Goal: Task Accomplishment & Management: Manage account settings

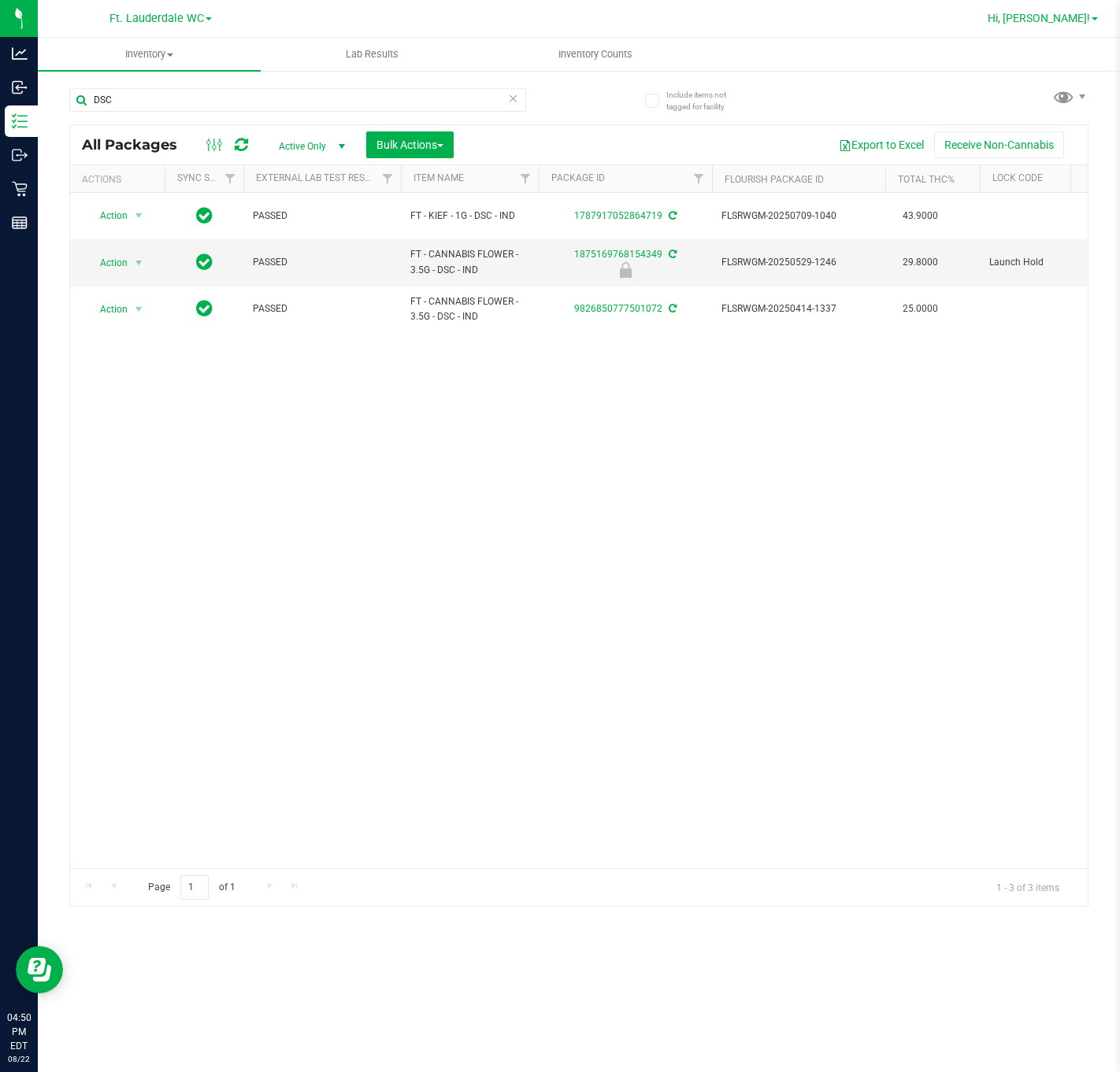
click at [1084, 23] on span "Hi, [PERSON_NAME]!" at bounding box center [1038, 18] width 102 height 13
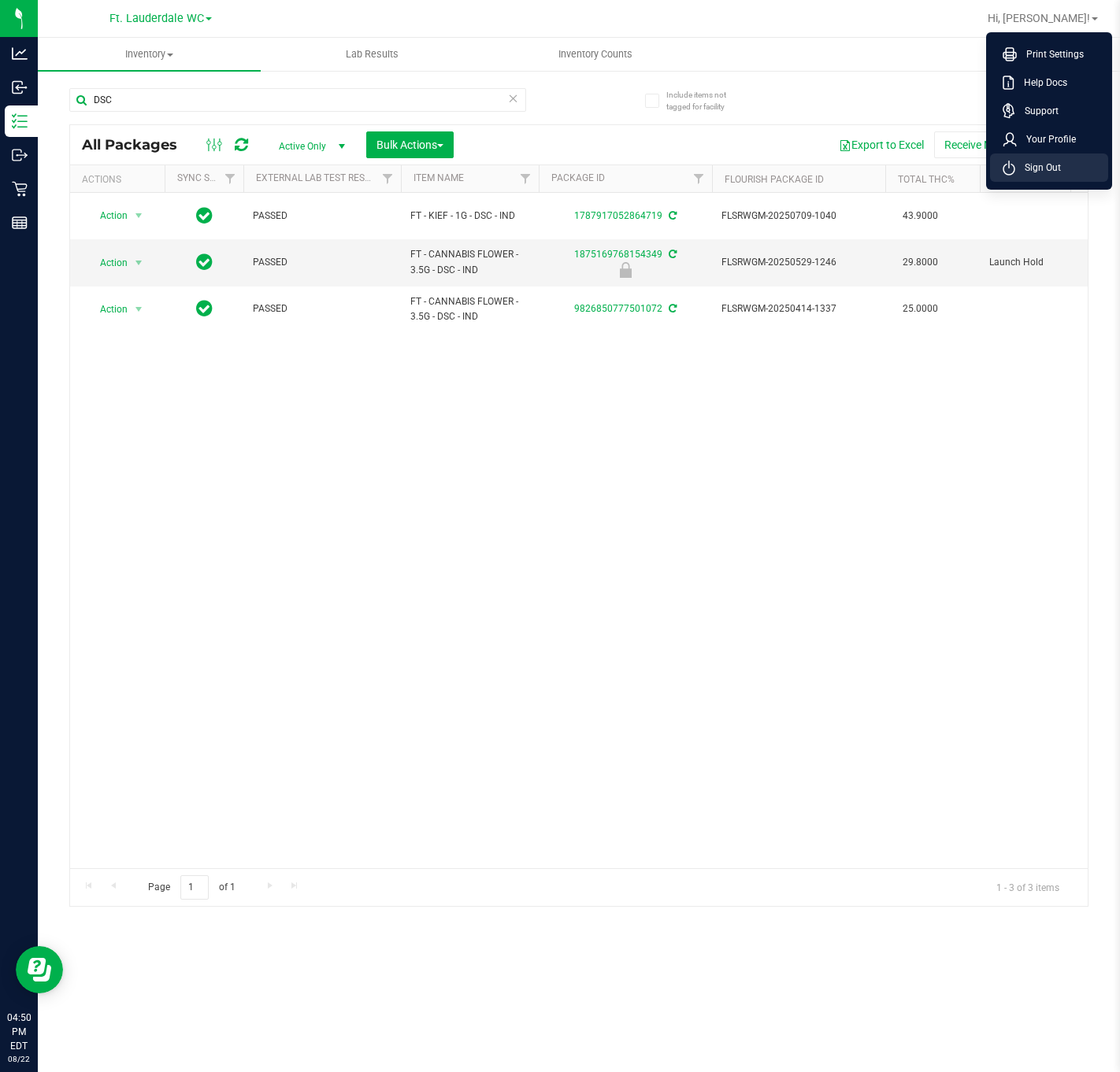
click at [1023, 173] on span "Sign Out" at bounding box center [1038, 168] width 46 height 16
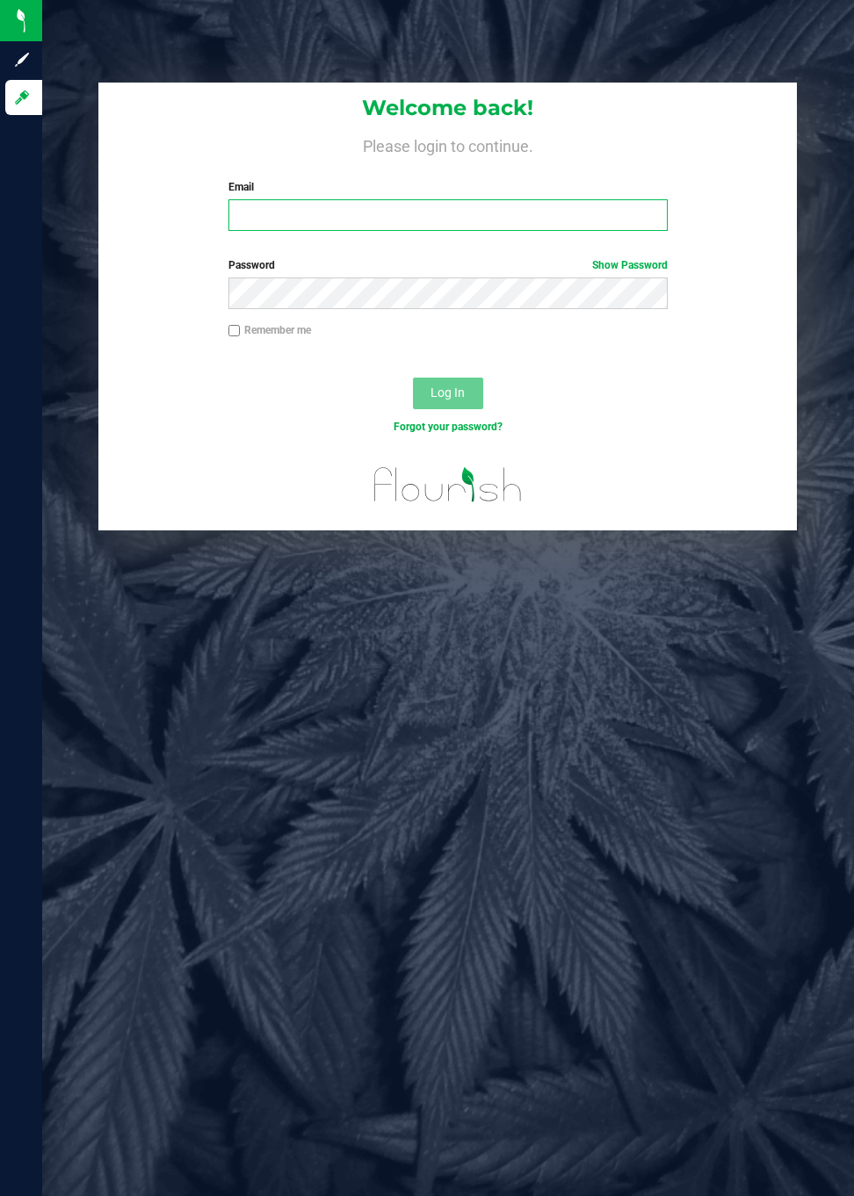
click at [272, 216] on input "Email" at bounding box center [447, 215] width 439 height 32
type input "[EMAIL_ADDRESS][DOMAIN_NAME]"
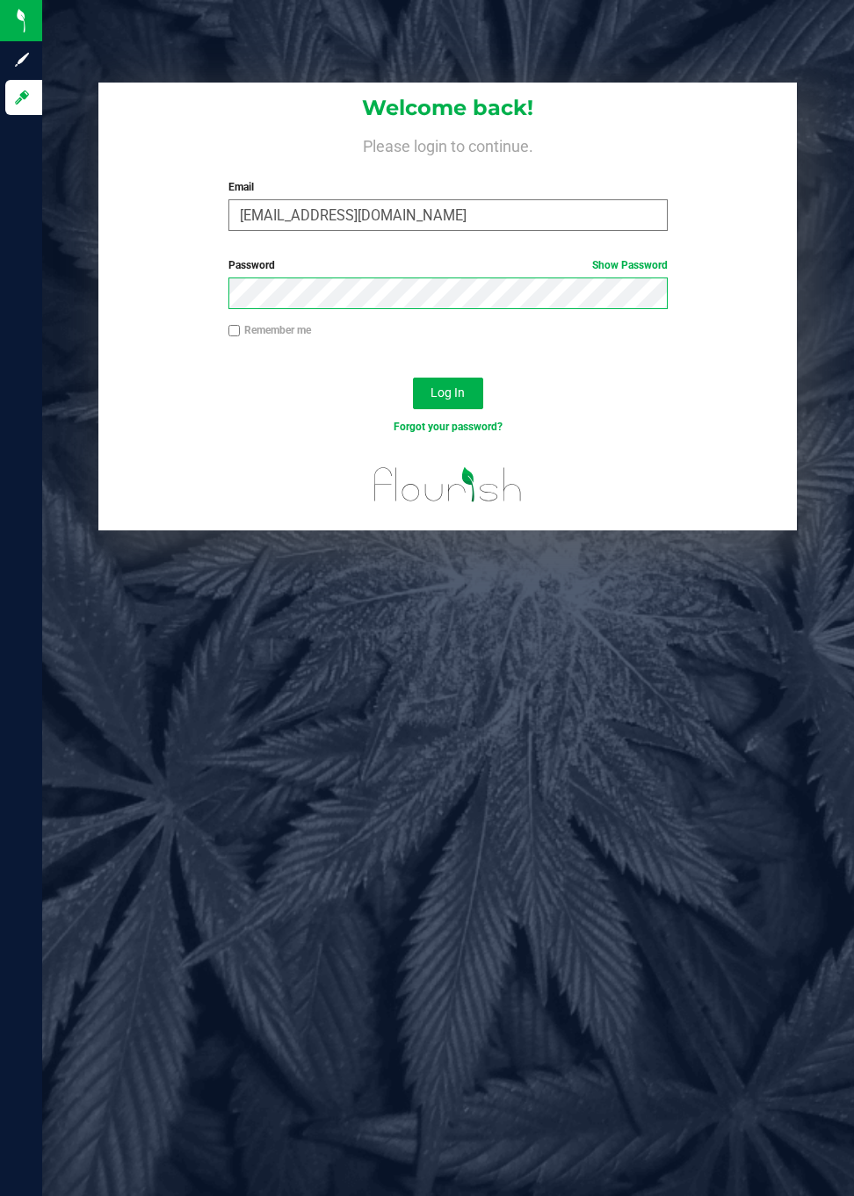
click at [413, 378] on button "Log In" at bounding box center [448, 394] width 70 height 32
